Goal: Information Seeking & Learning: Learn about a topic

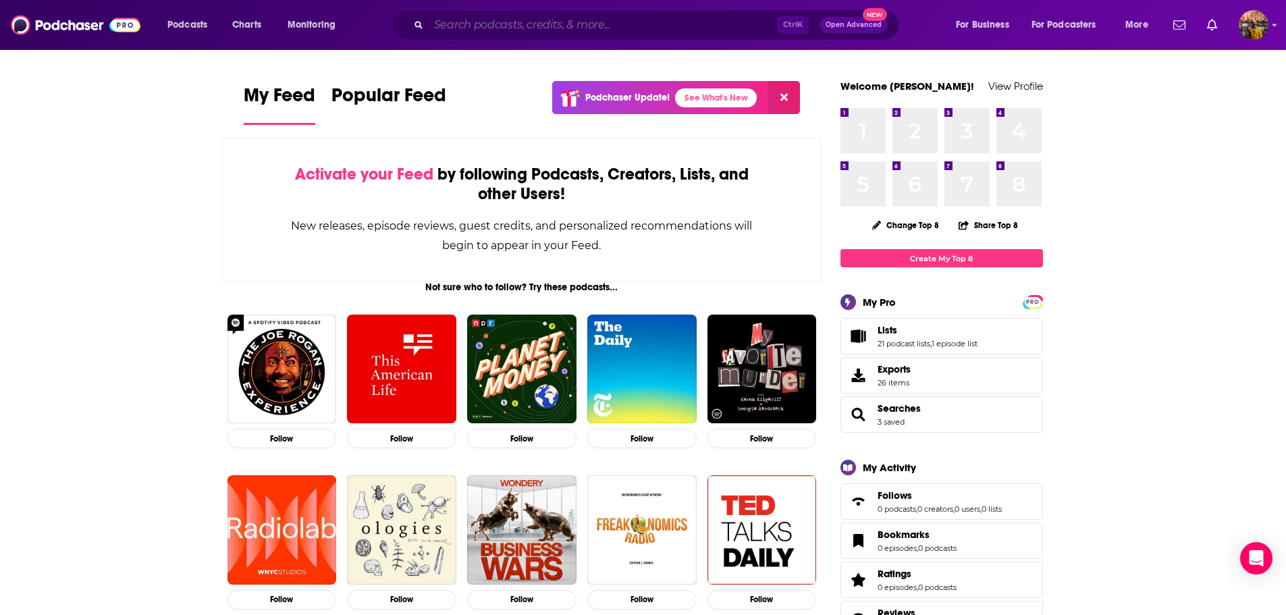
click at [663, 28] on input "Search podcasts, credits, & more..." at bounding box center [603, 25] width 348 height 22
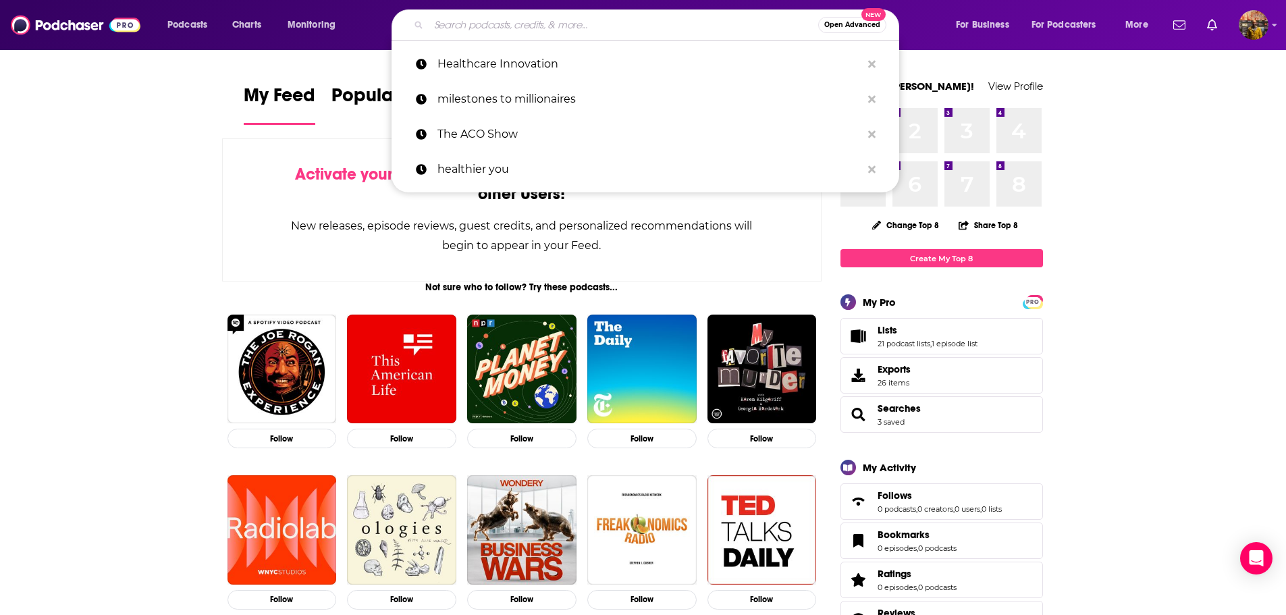
click at [520, 23] on input "Search podcasts, credits, & more..." at bounding box center [623, 25] width 389 height 22
click at [477, 170] on p "healthier you" at bounding box center [649, 169] width 424 height 35
type input "healthier you"
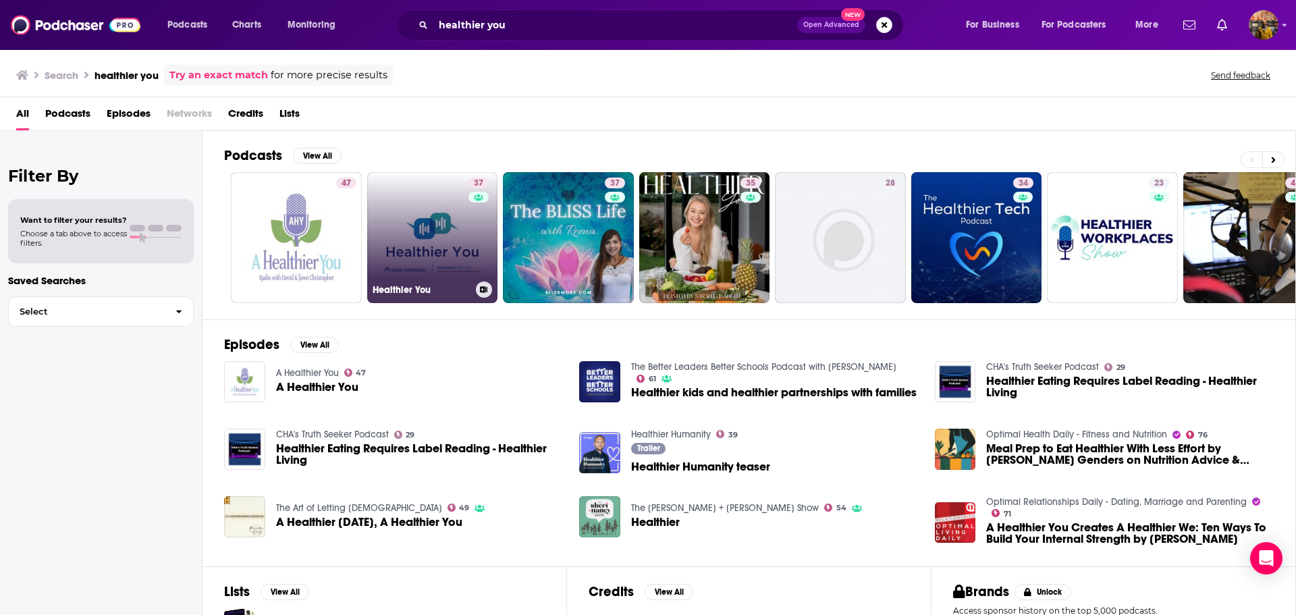
click at [403, 231] on link "37 Healthier You" at bounding box center [432, 237] width 131 height 131
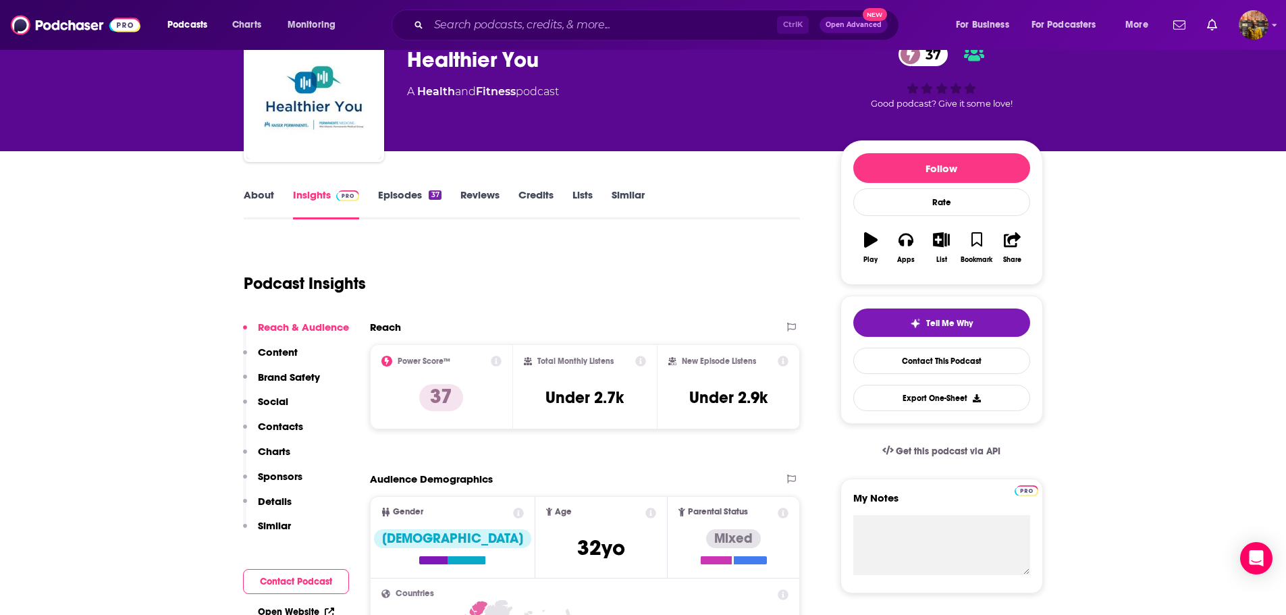
scroll to position [67, 0]
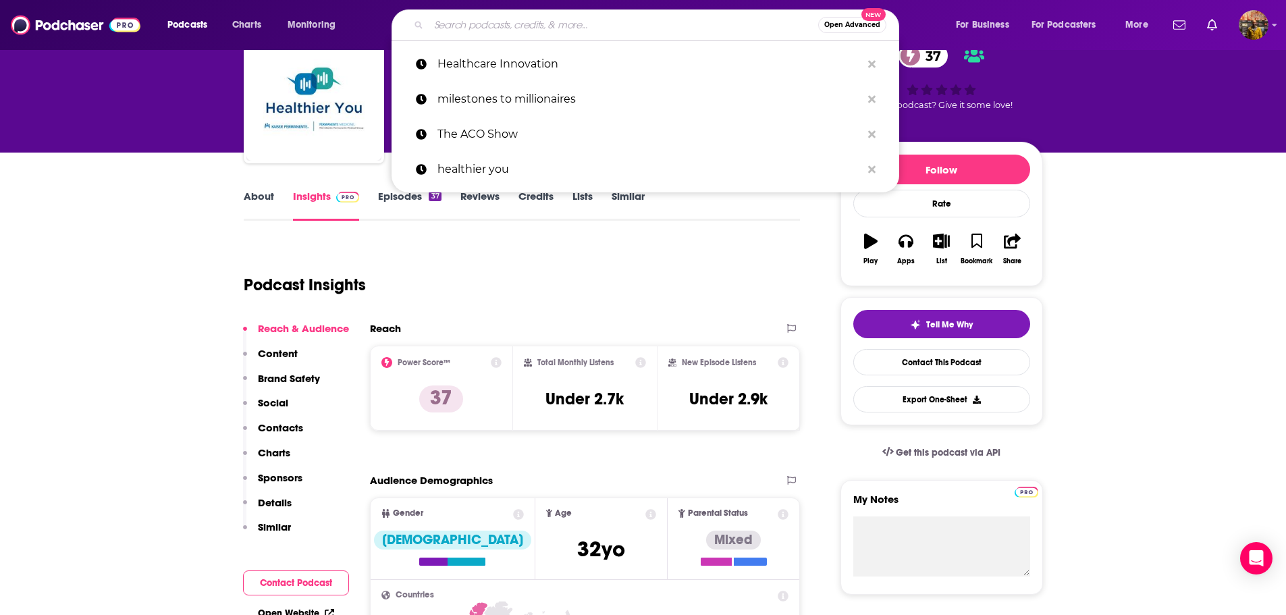
click at [511, 20] on input "Search podcasts, credits, & more..." at bounding box center [623, 25] width 389 height 22
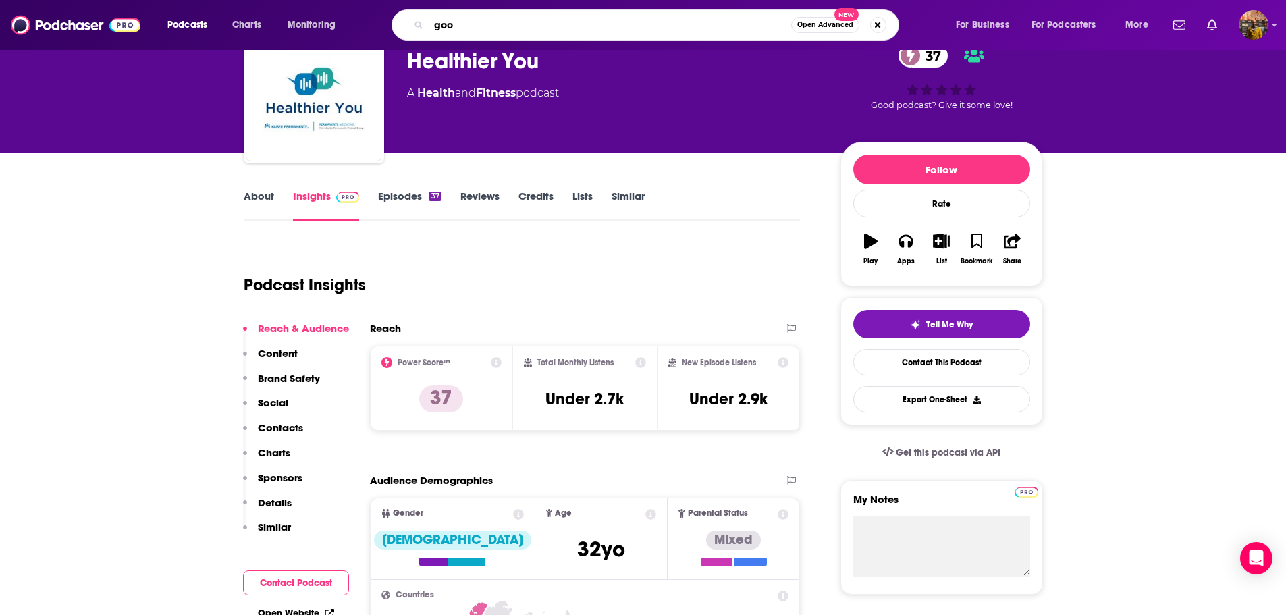
type input "goop"
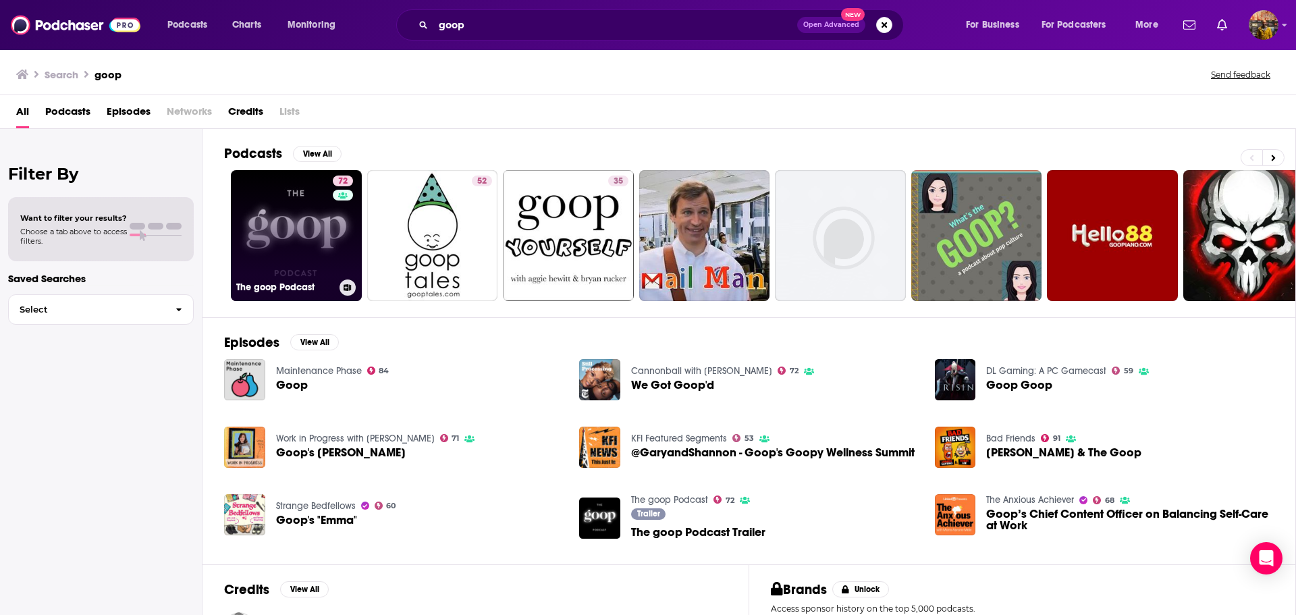
click at [260, 222] on link "72 The goop Podcast" at bounding box center [296, 235] width 131 height 131
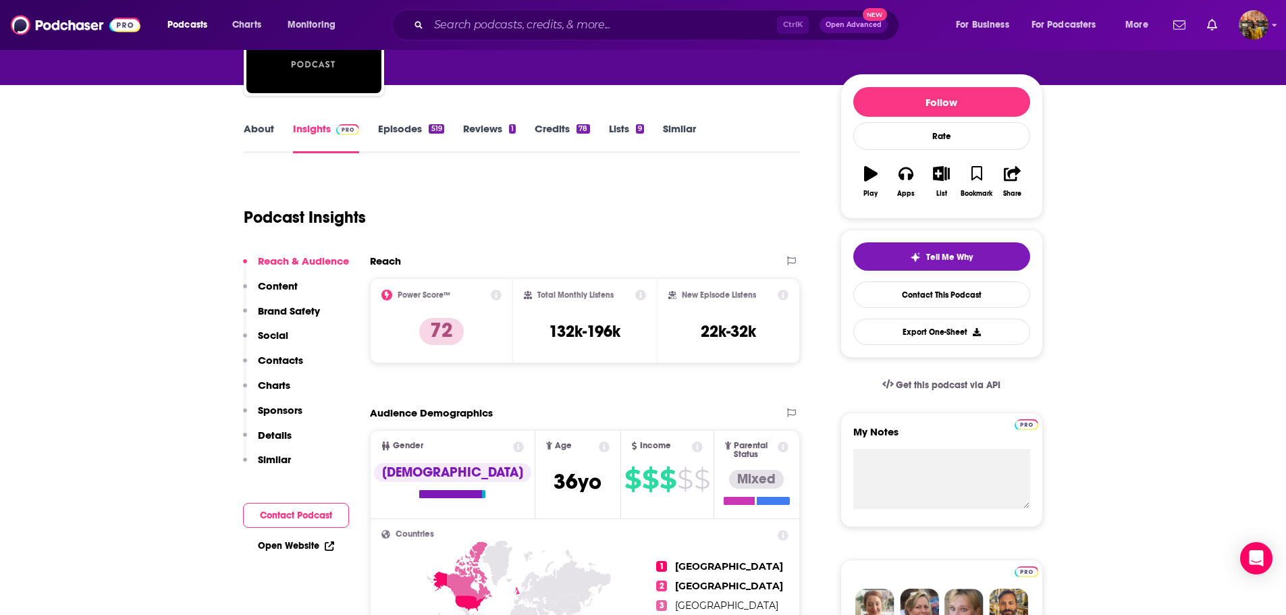
scroll to position [67, 0]
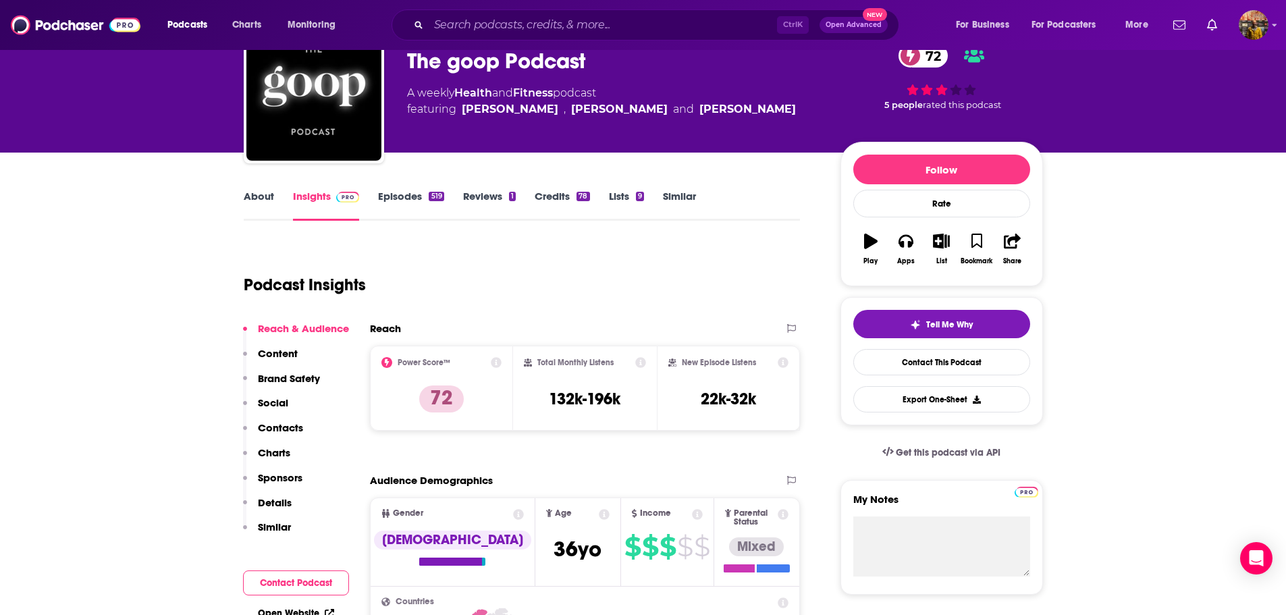
click at [380, 198] on link "Episodes 519" at bounding box center [410, 205] width 65 height 31
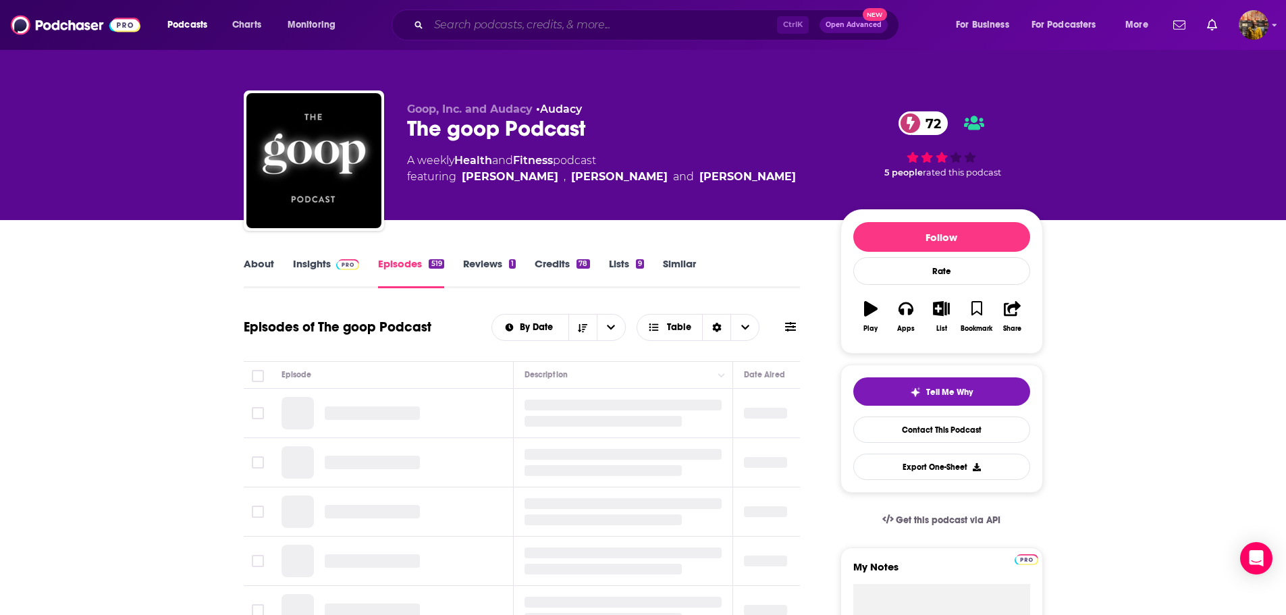
click at [499, 30] on input "Search podcasts, credits, & more..." at bounding box center [603, 25] width 348 height 22
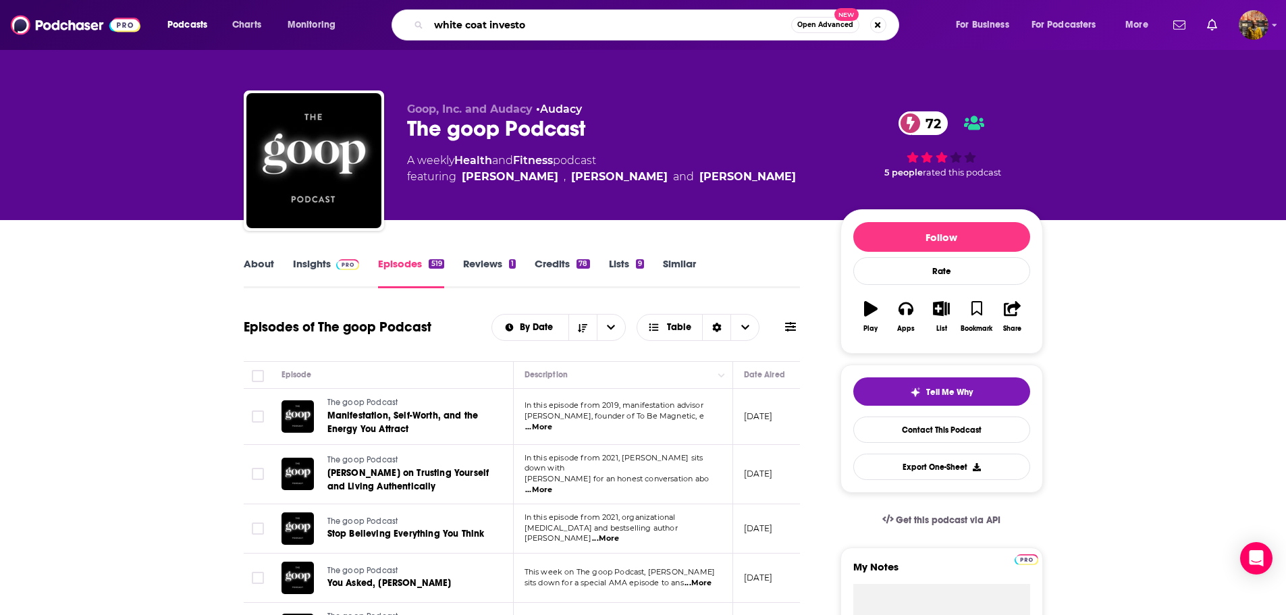
type input "white coat investor"
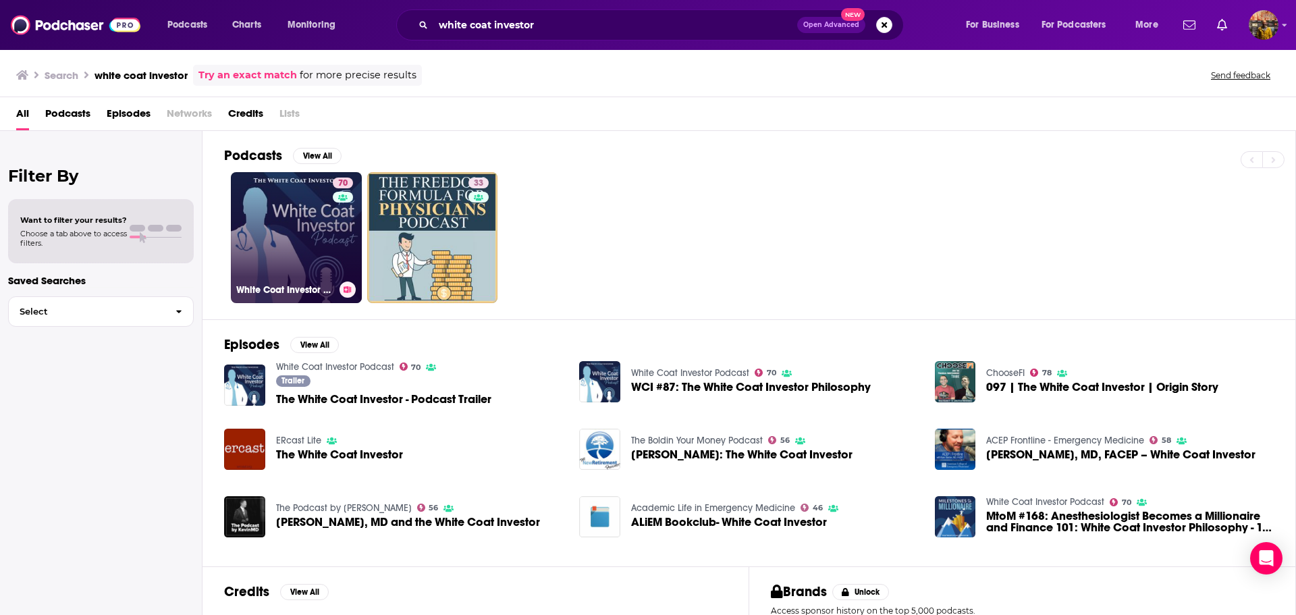
click at [287, 238] on link "70 White Coat Investor Podcast" at bounding box center [296, 237] width 131 height 131
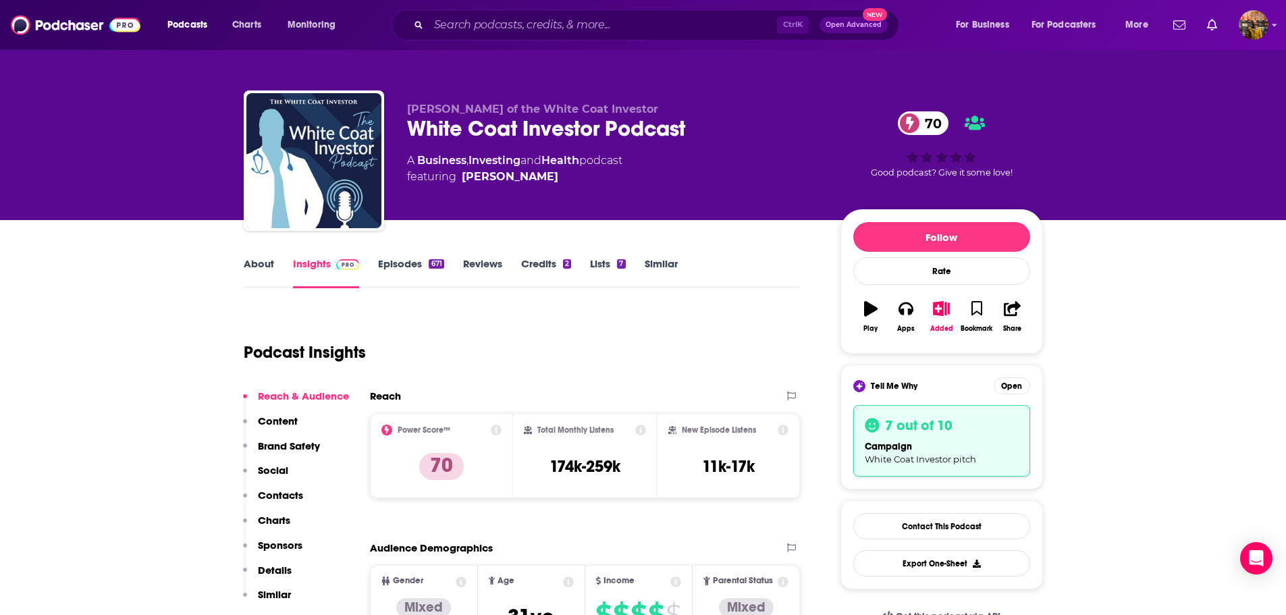
click at [407, 269] on link "Episodes 671" at bounding box center [410, 272] width 65 height 31
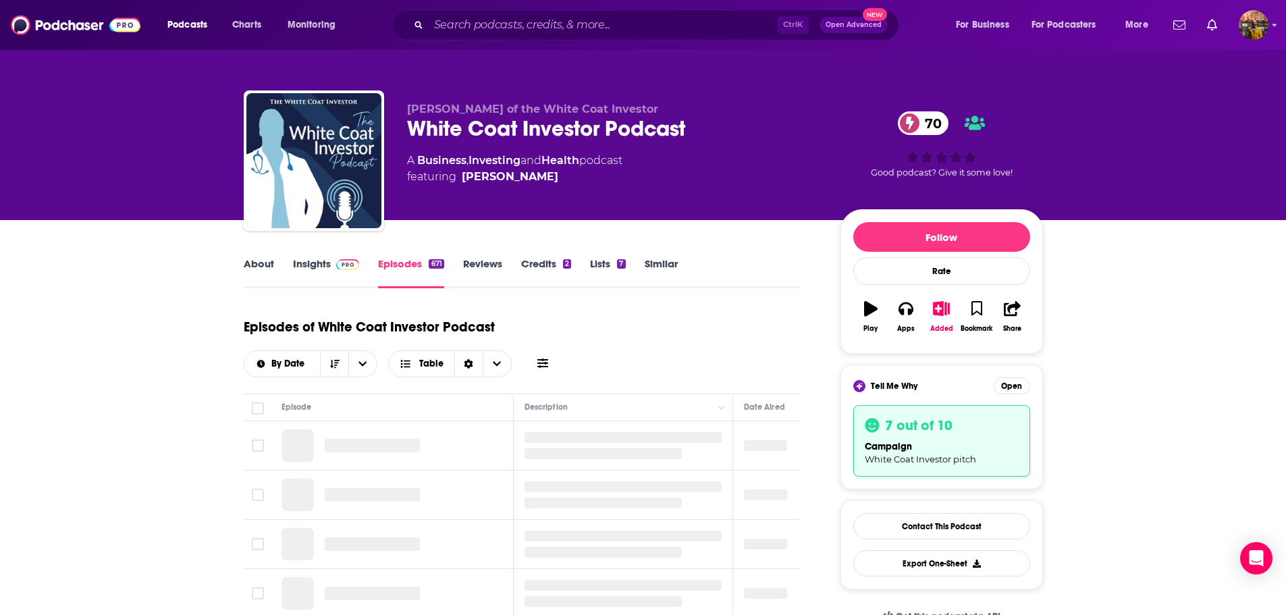
click at [542, 366] on icon at bounding box center [542, 363] width 11 height 11
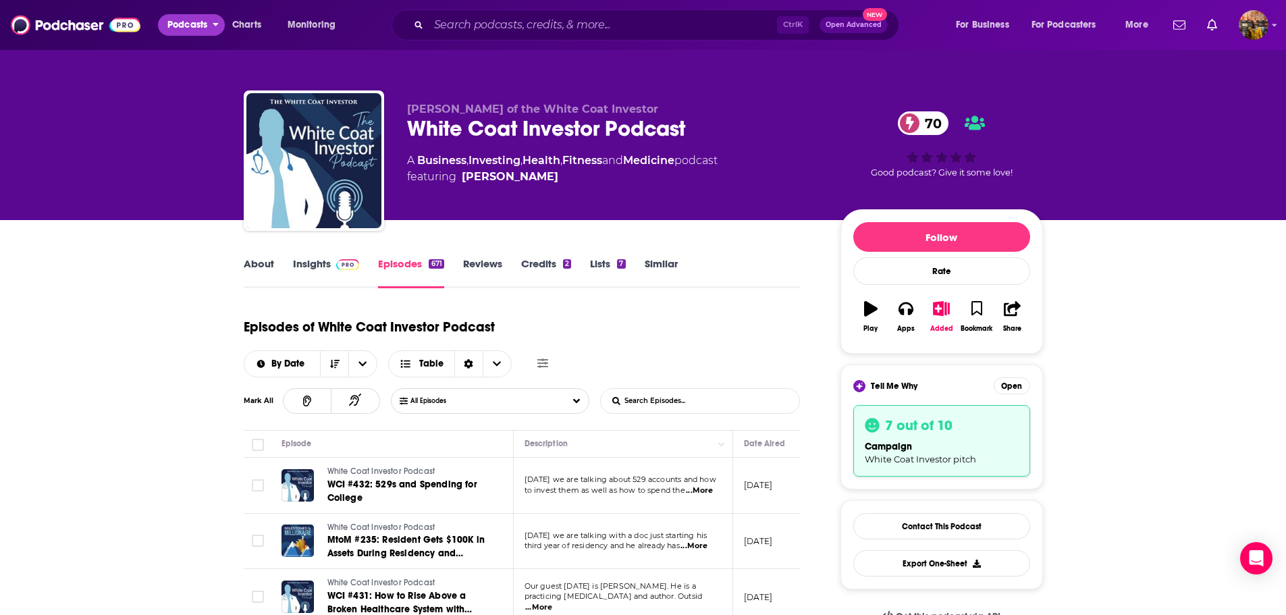
click at [215, 26] on icon "open menu" at bounding box center [216, 22] width 6 height 9
click at [342, 21] on icon "open menu" at bounding box center [344, 22] width 6 height 9
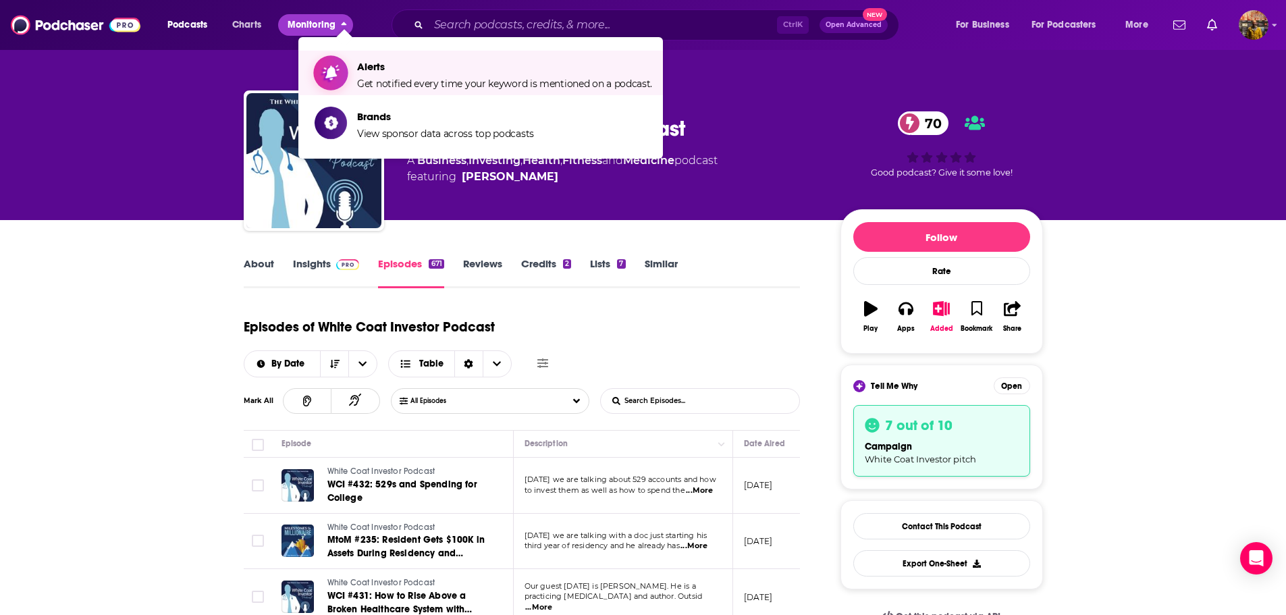
click at [360, 65] on span "Alerts" at bounding box center [504, 66] width 295 height 13
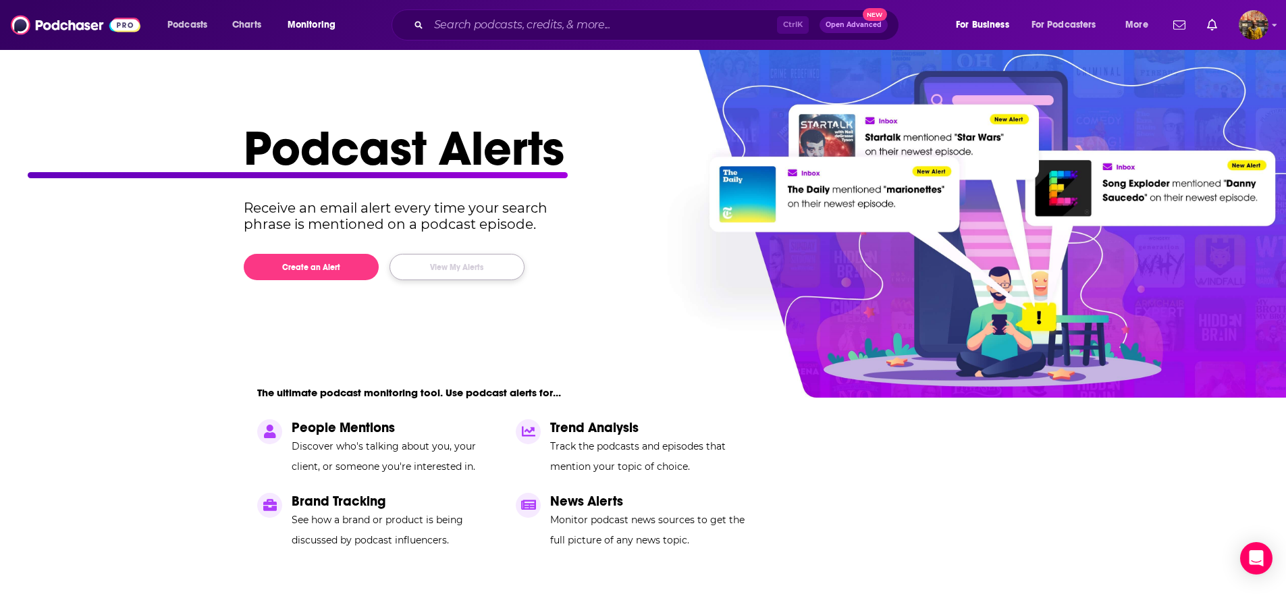
click at [456, 269] on button "View My Alerts" at bounding box center [456, 267] width 135 height 26
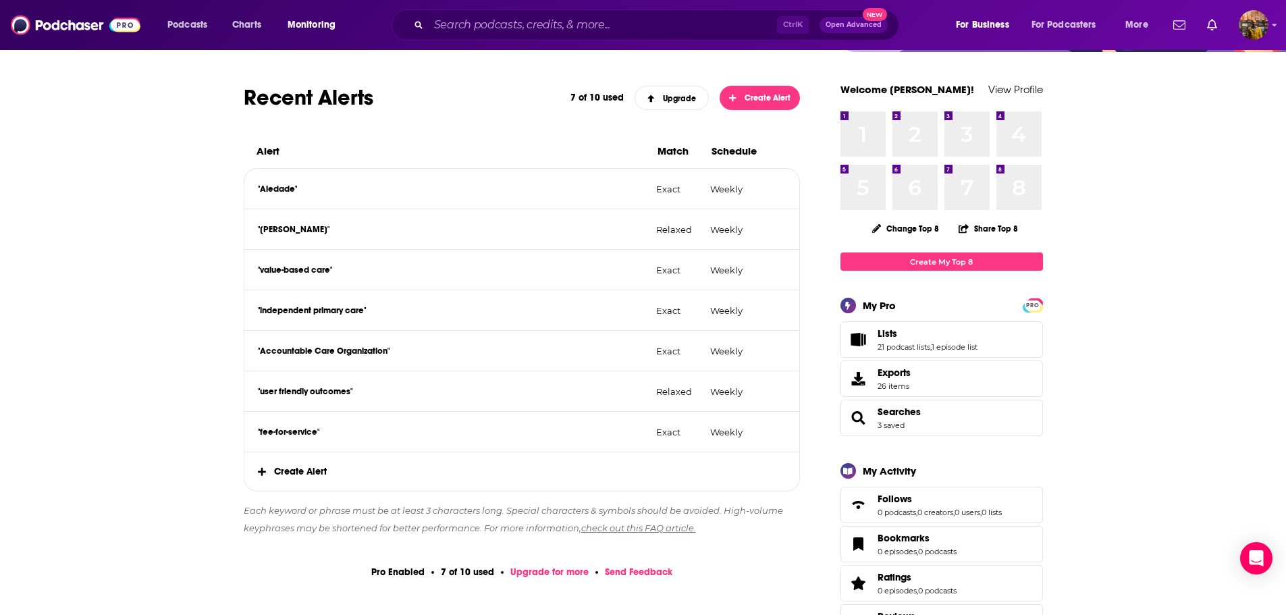
scroll to position [135, 0]
